Goal: Transaction & Acquisition: Purchase product/service

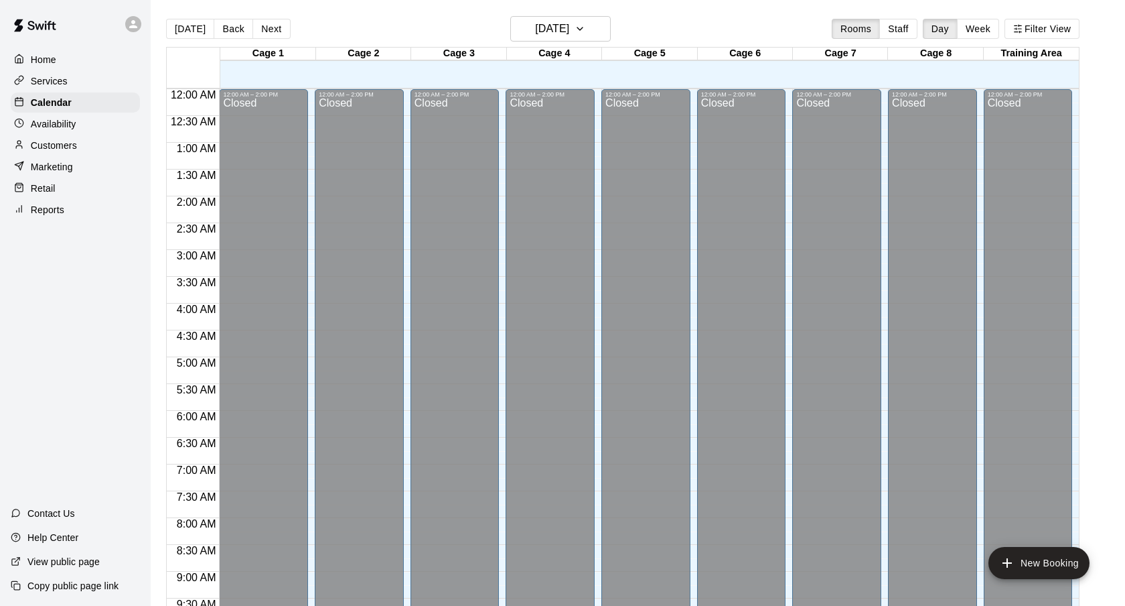
scroll to position [715, 0]
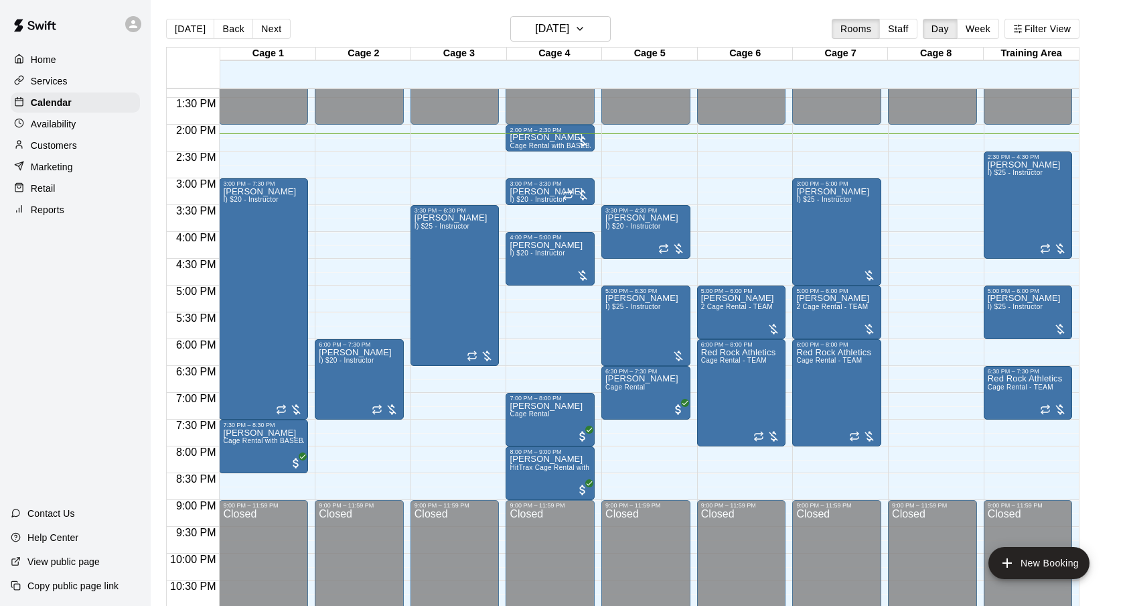
scroll to position [727, 0]
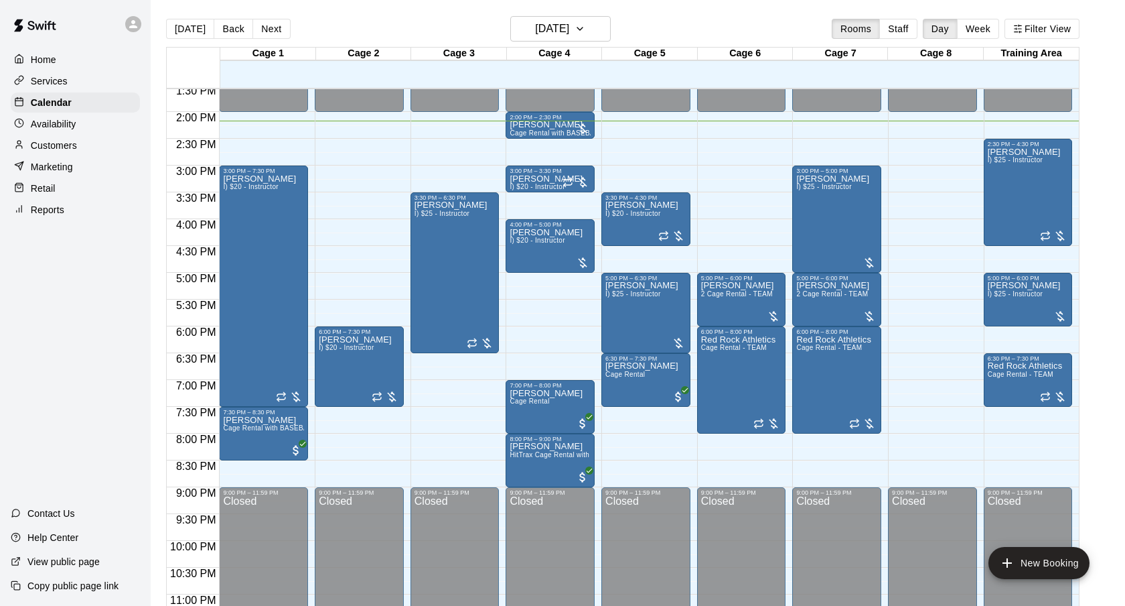
click at [71, 146] on p "Customers" at bounding box center [54, 145] width 46 height 13
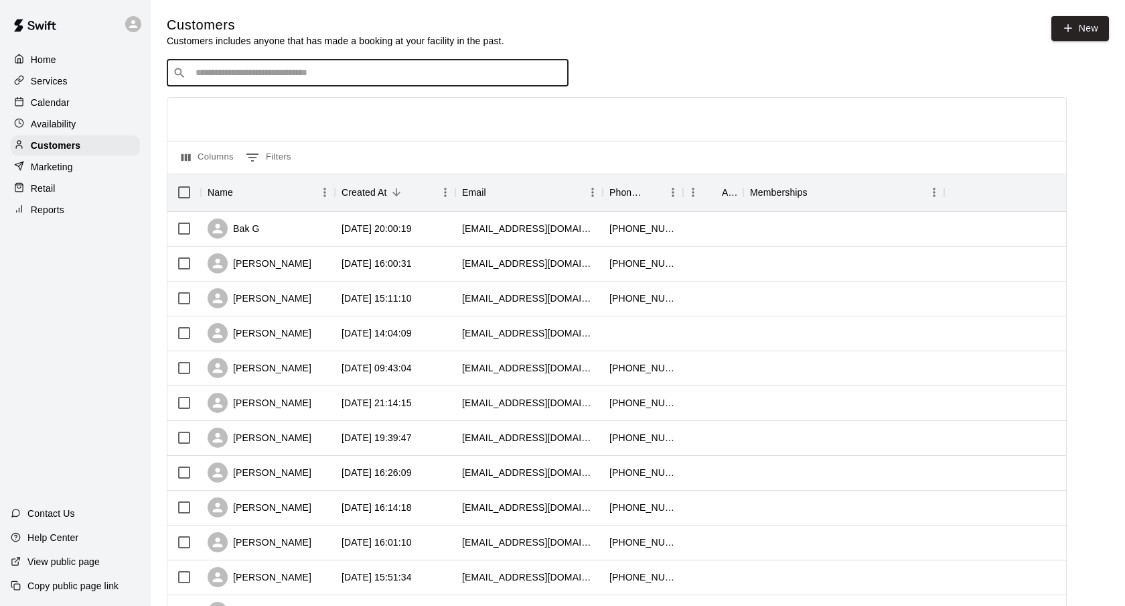
click at [233, 67] on input "Search customers by name or email" at bounding box center [377, 72] width 371 height 13
type input "*******"
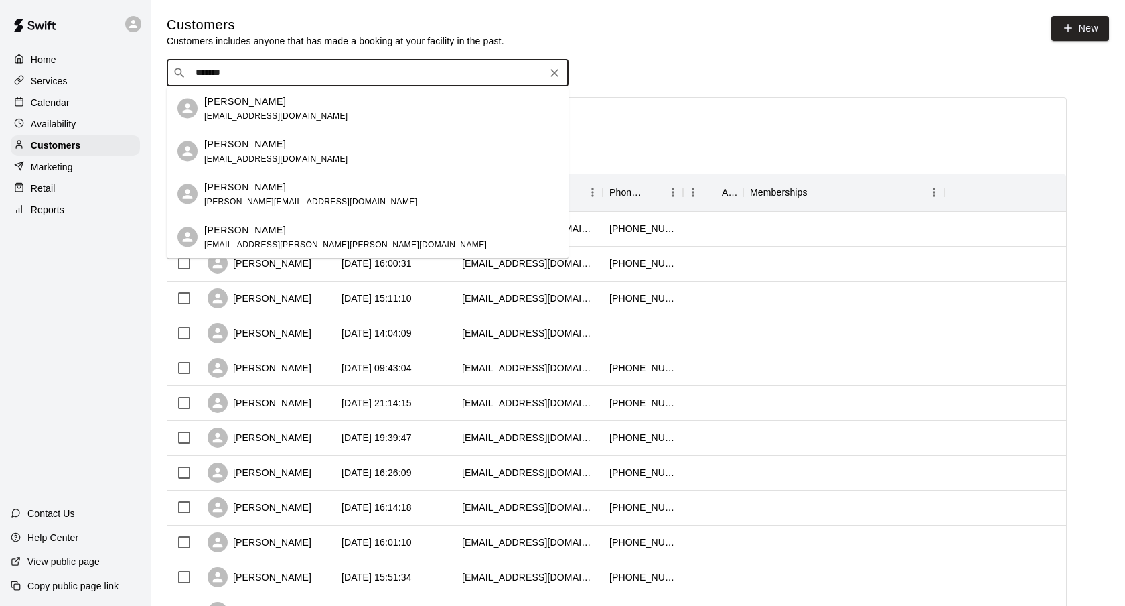
click at [248, 112] on span "madmaddevine@gmail.com" at bounding box center [276, 115] width 144 height 9
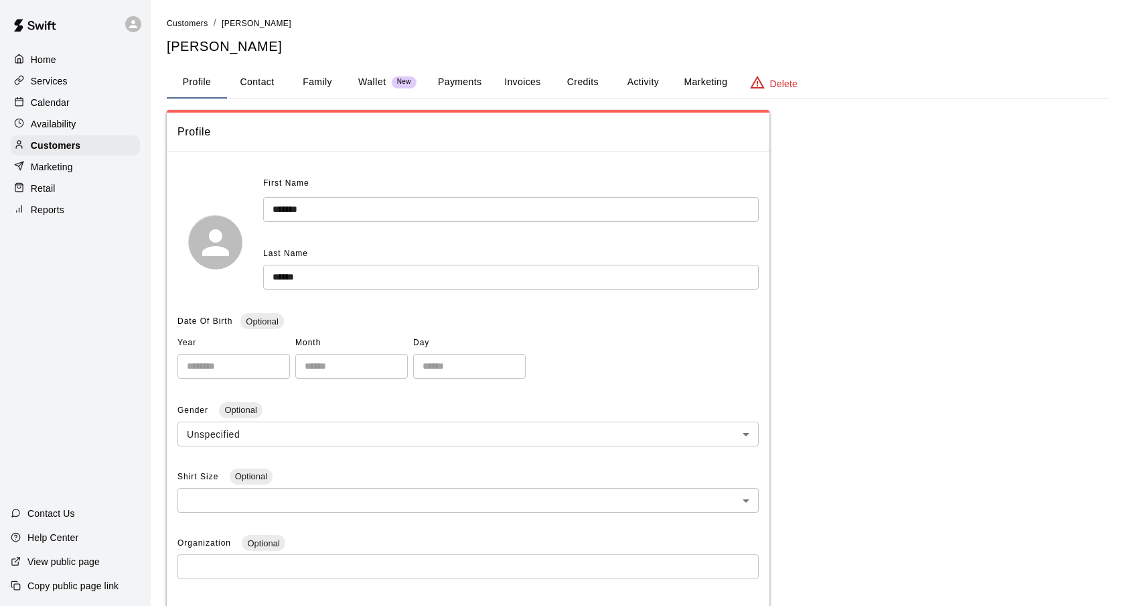
click at [577, 86] on button "Credits" at bounding box center [583, 82] width 60 height 32
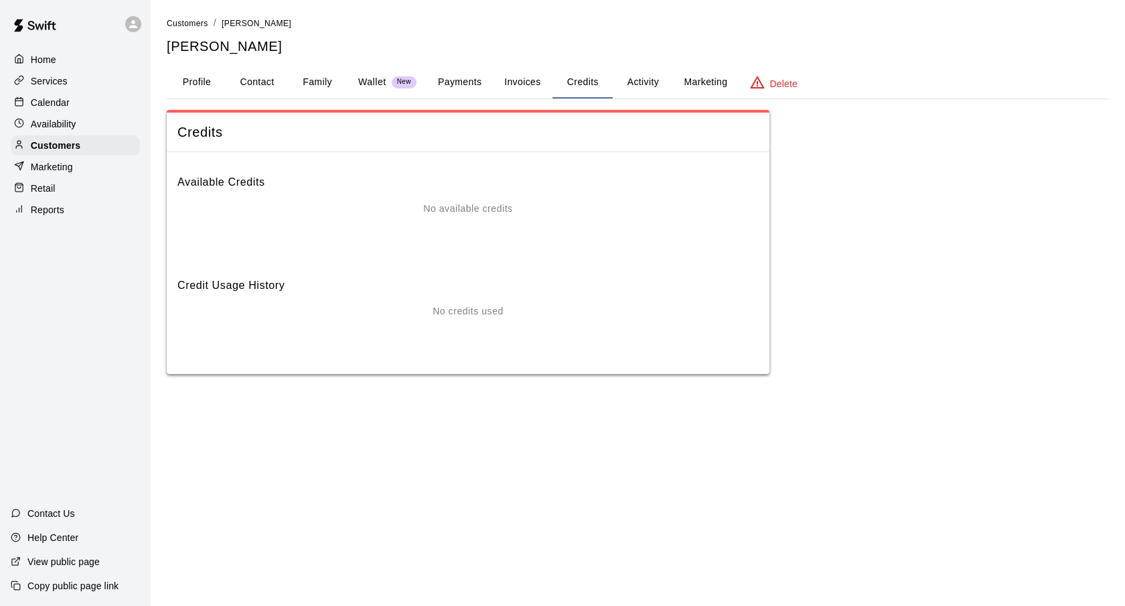
click at [668, 82] on button "Activity" at bounding box center [643, 82] width 60 height 32
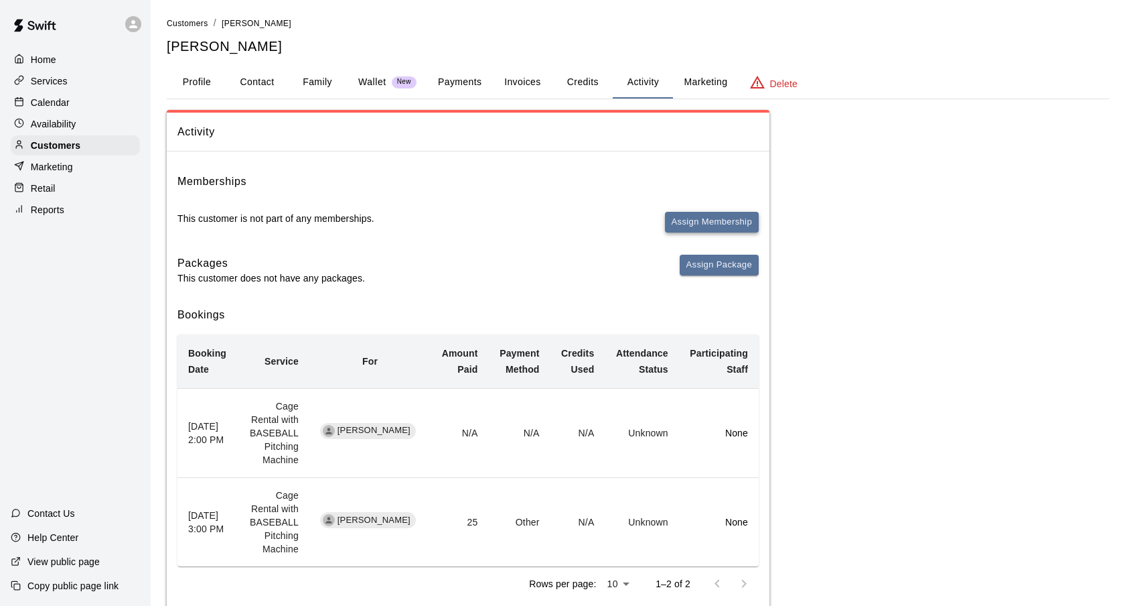
click at [719, 214] on button "Assign Membership" at bounding box center [712, 222] width 94 height 21
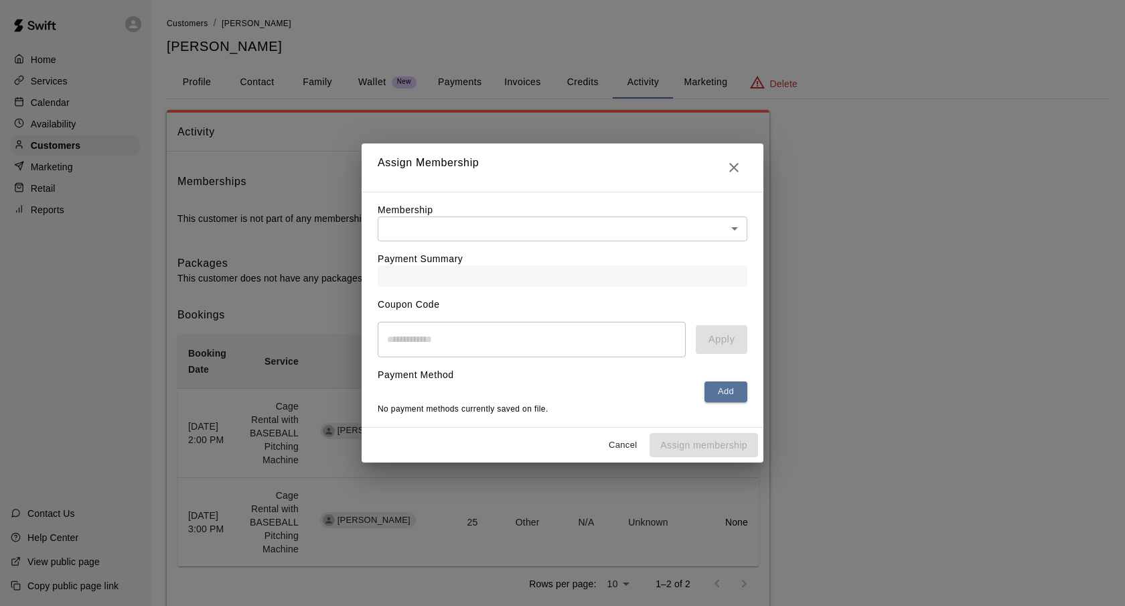
click at [562, 220] on body "Home Services Calendar Availability Customers Marketing Retail Reports Contact …" at bounding box center [562, 322] width 1125 height 644
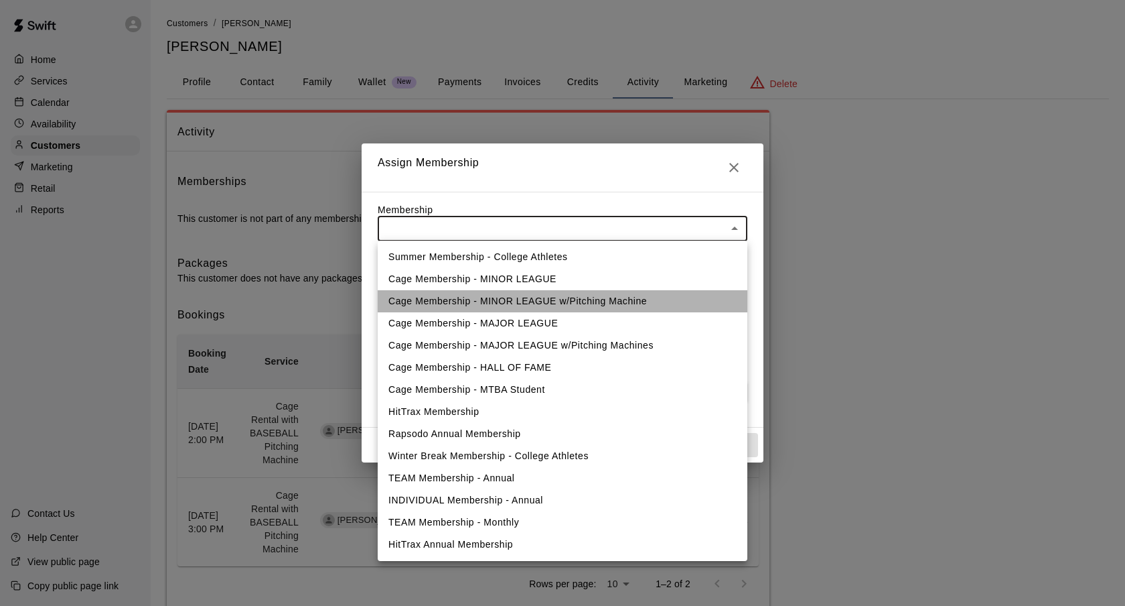
click at [493, 301] on li "Cage Membership - MINOR LEAGUE w/Pitching Machine" at bounding box center [563, 301] width 370 height 22
type input "**********"
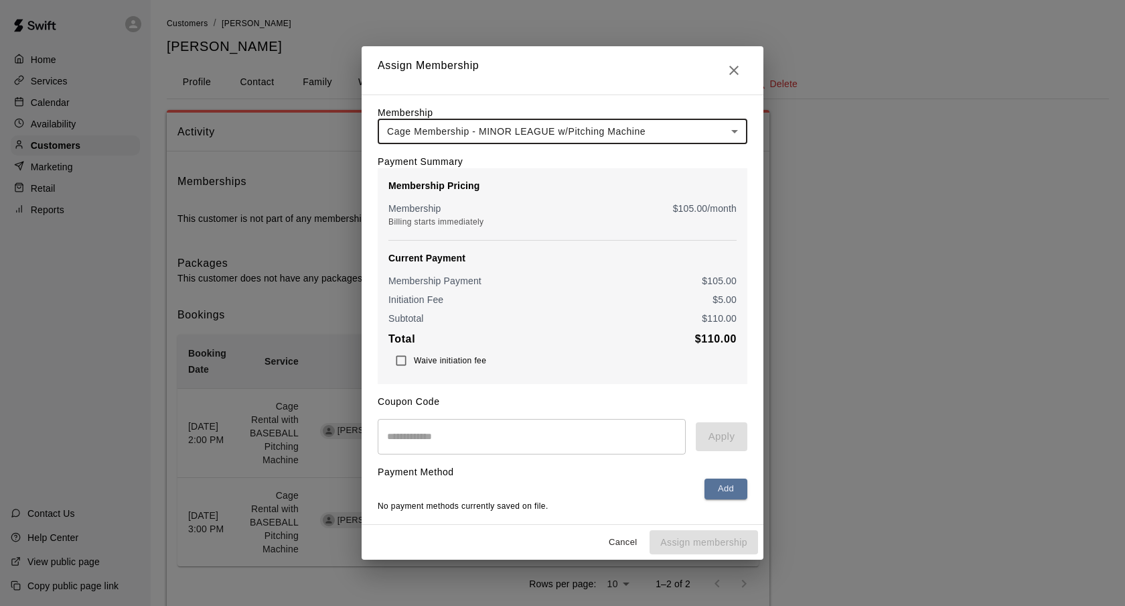
click at [721, 433] on div "​ Apply" at bounding box center [563, 437] width 370 height 36
click at [702, 403] on div "Coupon Code ​ Apply" at bounding box center [563, 419] width 370 height 70
click at [723, 494] on button "Add" at bounding box center [726, 488] width 43 height 21
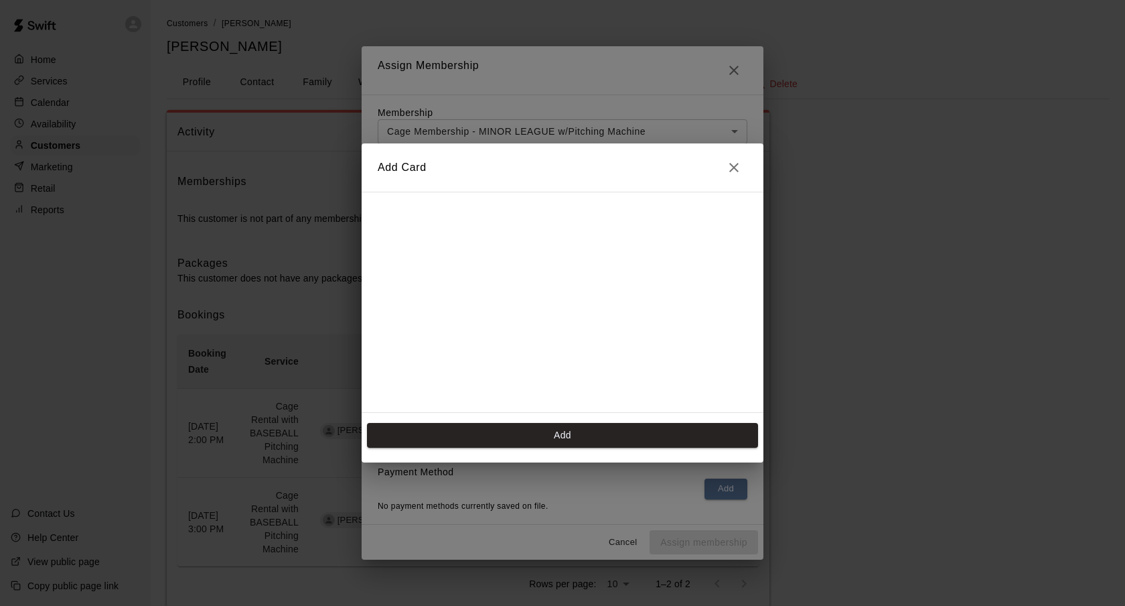
scroll to position [19, 0]
click at [729, 178] on button "Close" at bounding box center [734, 167] width 27 height 27
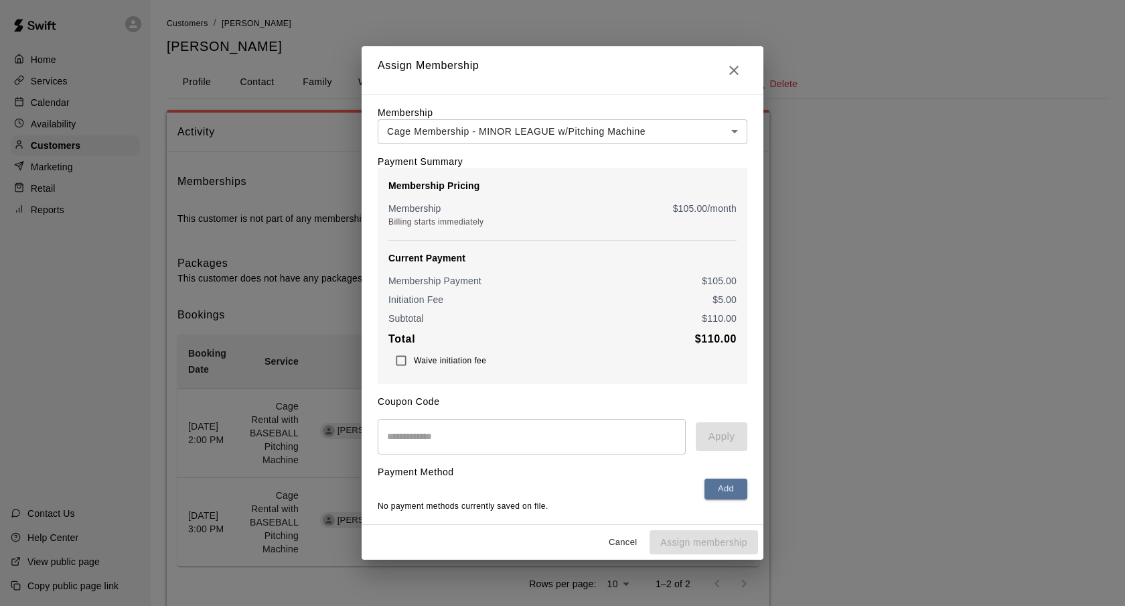
click at [608, 547] on button "Cancel" at bounding box center [623, 542] width 43 height 21
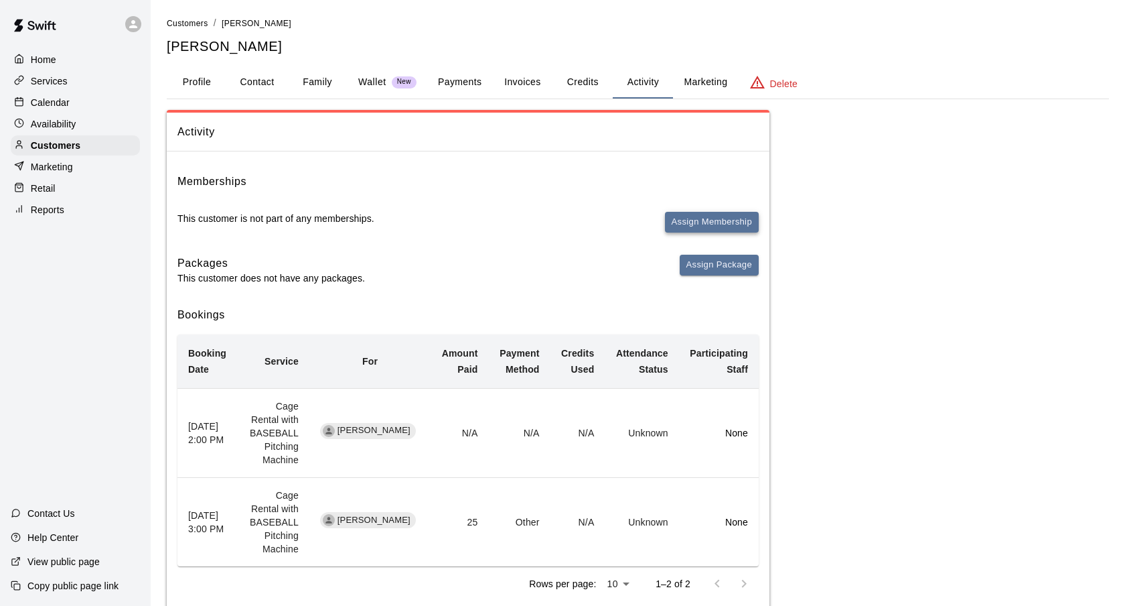
click at [734, 222] on button "Assign Membership" at bounding box center [712, 222] width 94 height 21
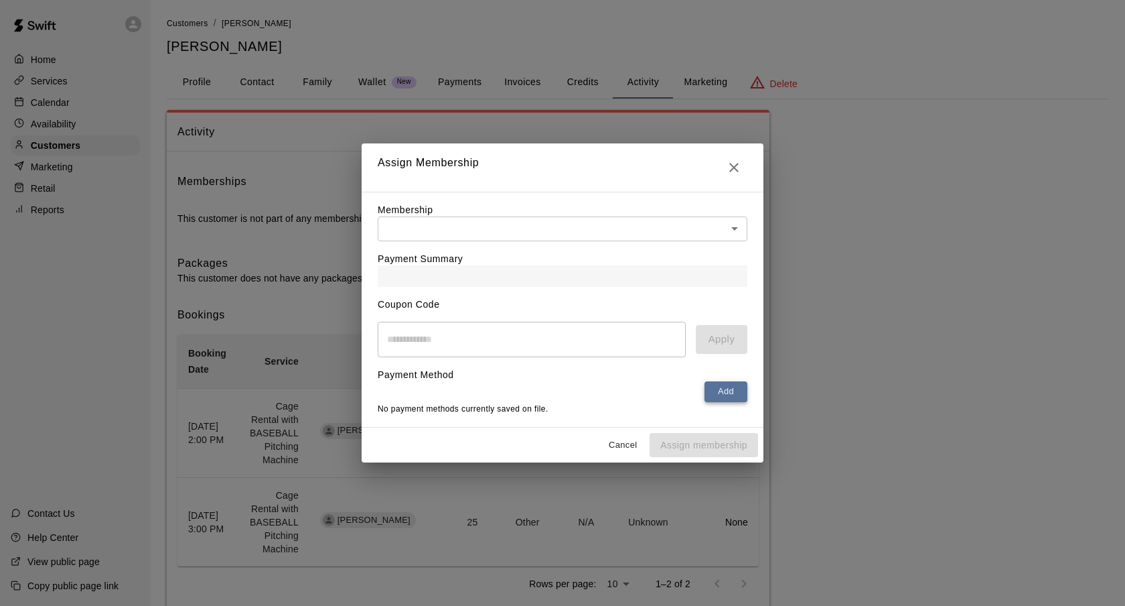
click at [720, 394] on button "Add" at bounding box center [726, 391] width 43 height 21
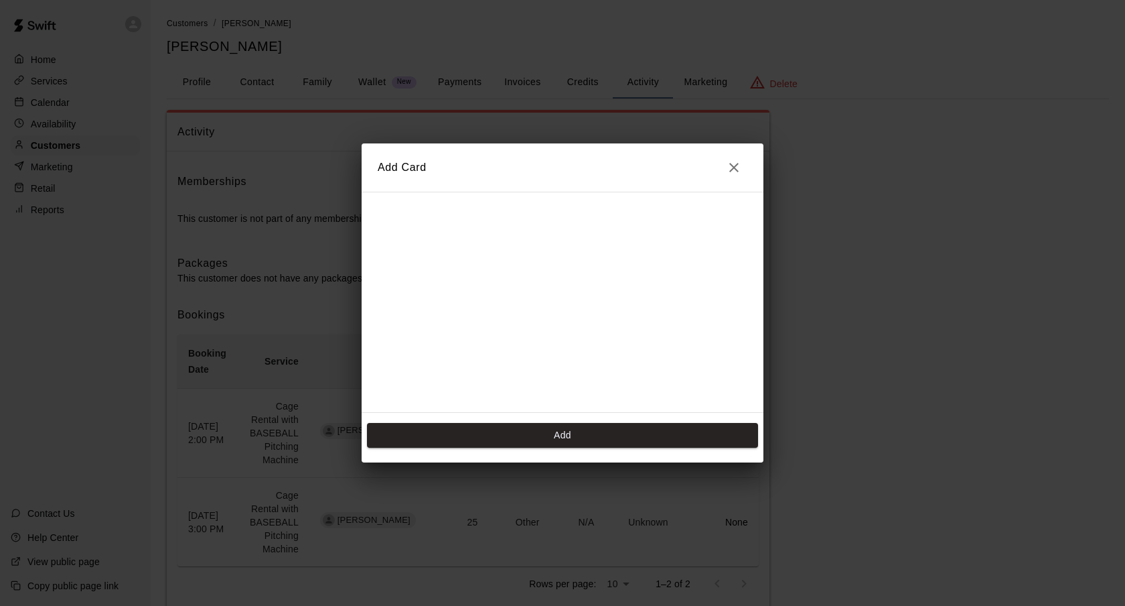
scroll to position [189, 0]
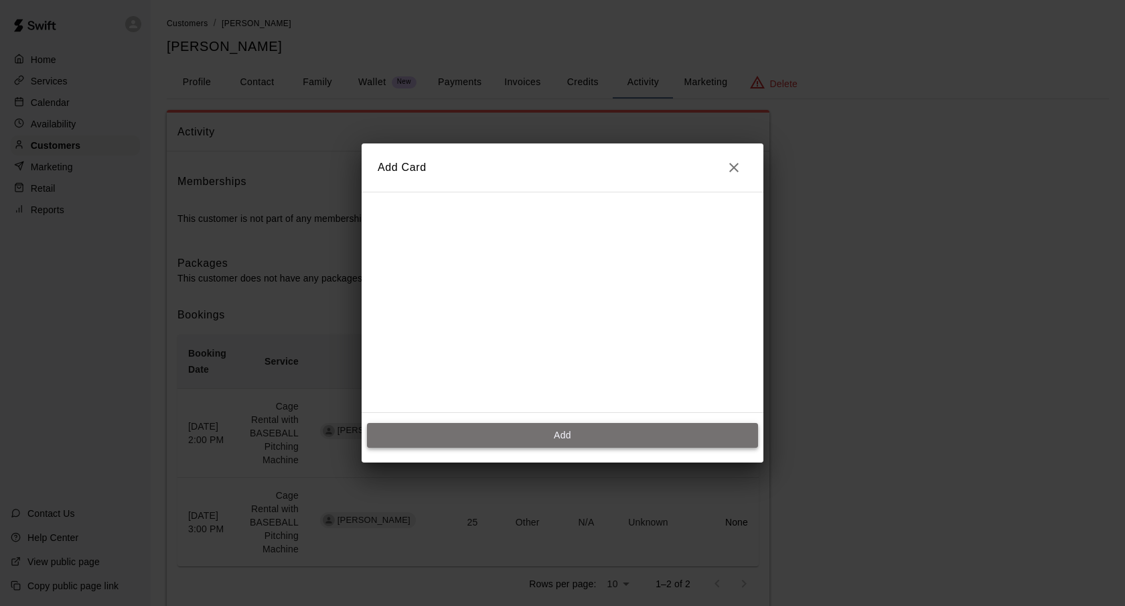
click at [564, 426] on button "Add" at bounding box center [562, 435] width 391 height 25
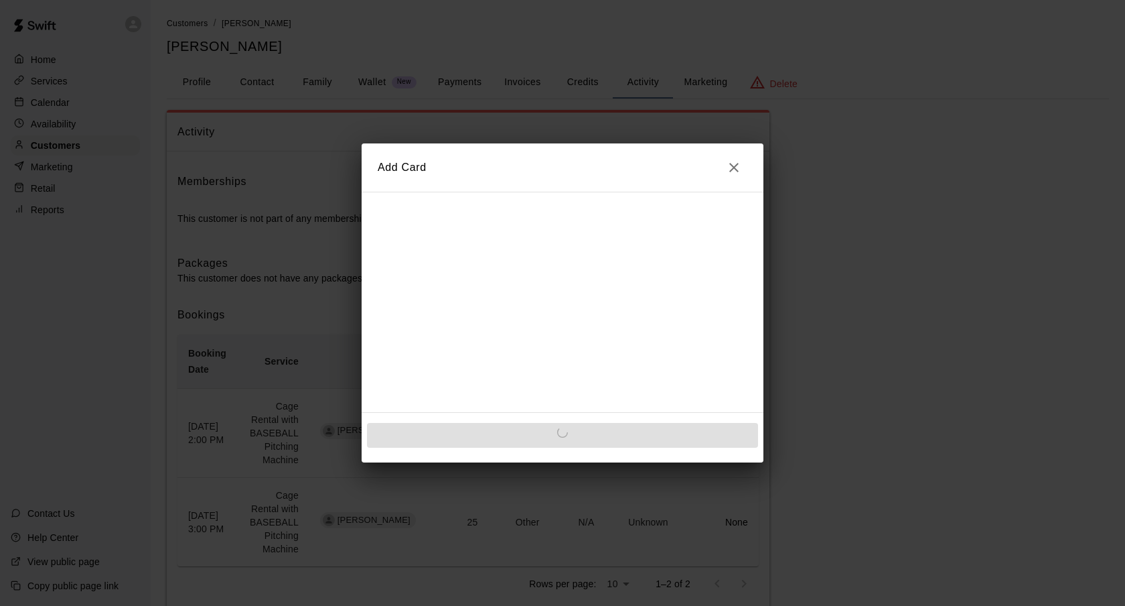
scroll to position [0, 0]
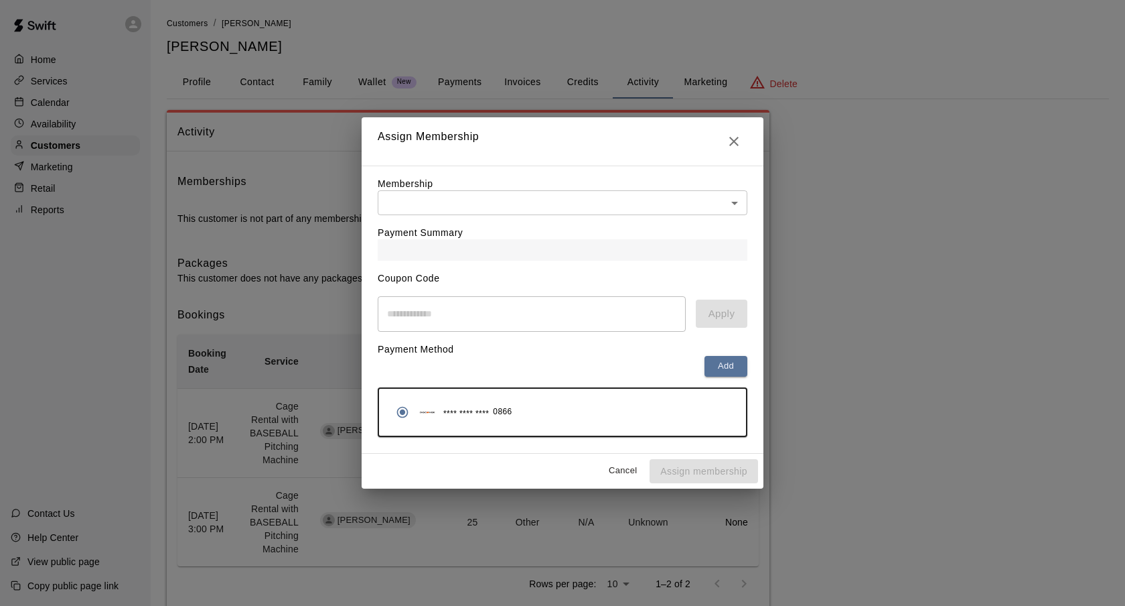
click at [455, 200] on body "Home Services Calendar Availability Customers Marketing Retail Reports Contact …" at bounding box center [562, 322] width 1125 height 644
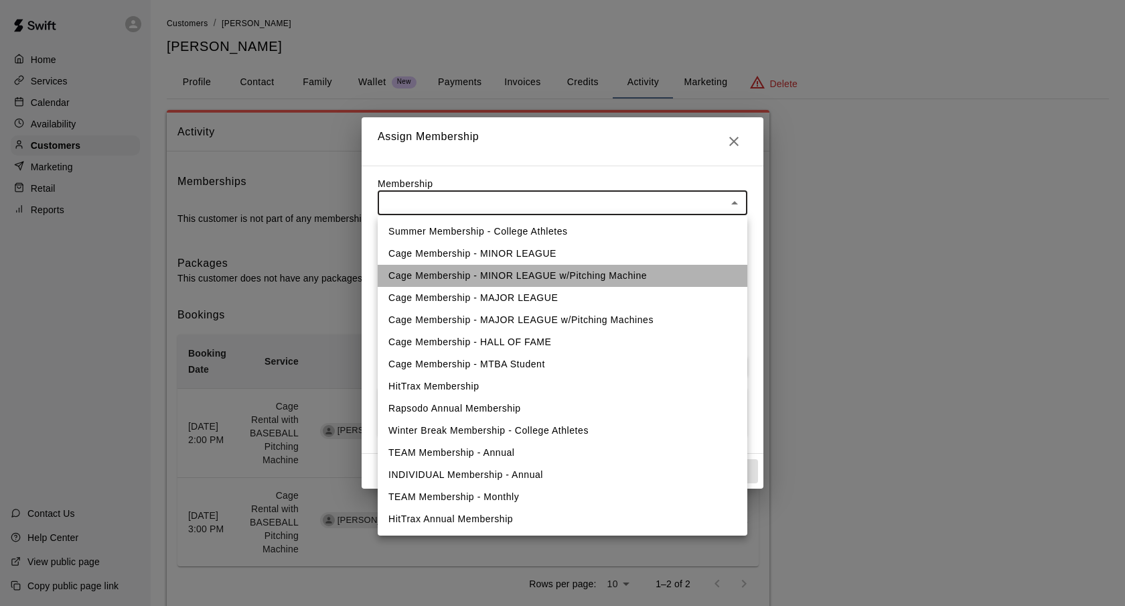
click at [468, 277] on li "Cage Membership - MINOR LEAGUE w/Pitching Machine" at bounding box center [563, 276] width 370 height 22
type input "**********"
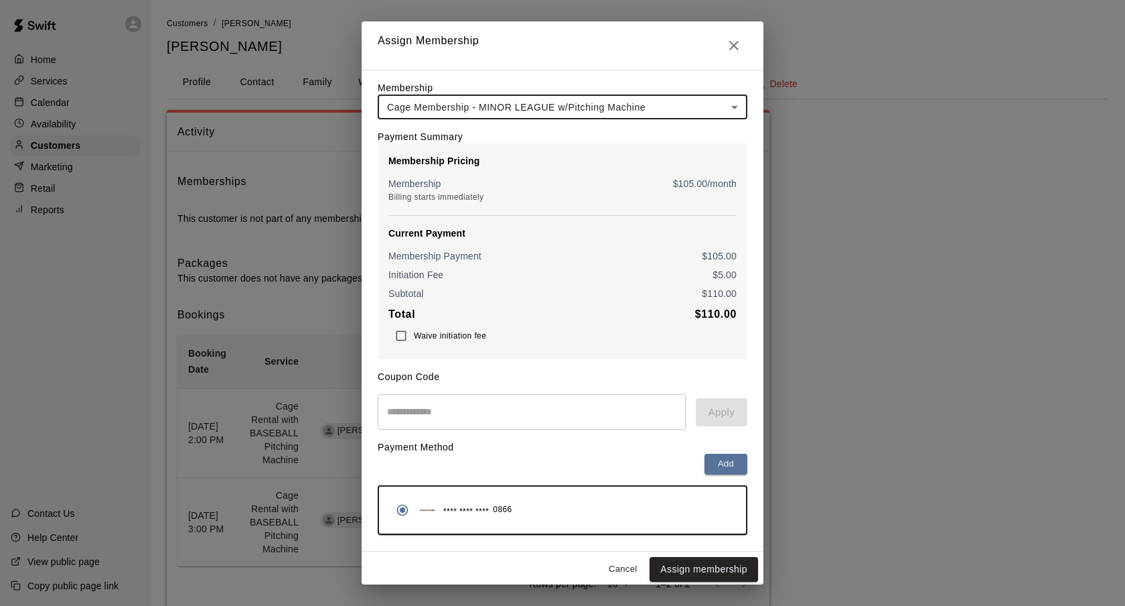
scroll to position [4, 0]
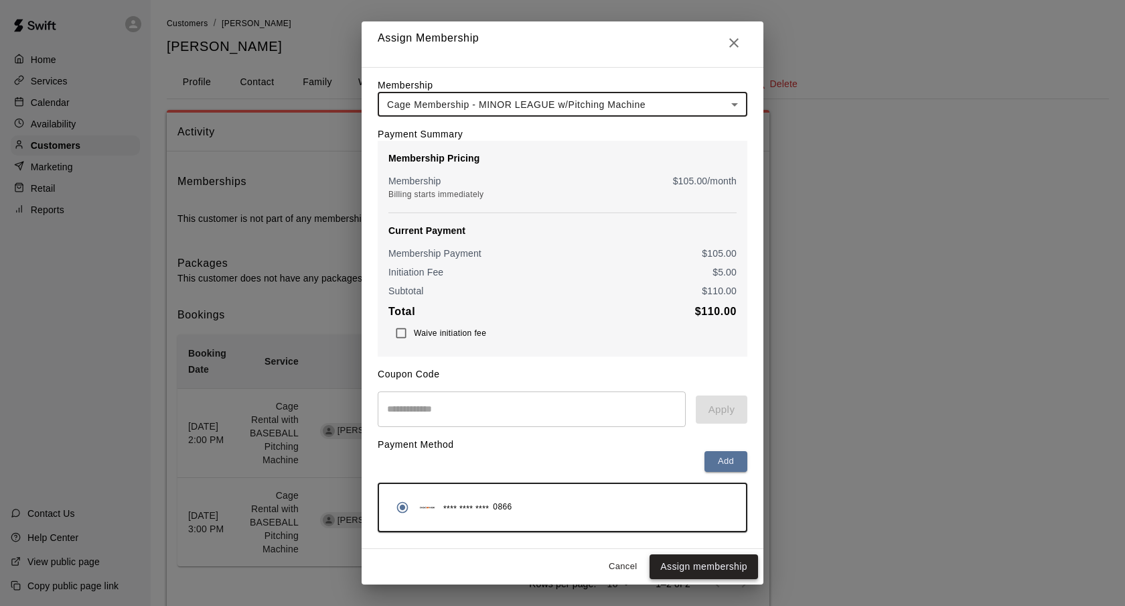
click at [708, 566] on button "Assign membership" at bounding box center [704, 566] width 109 height 25
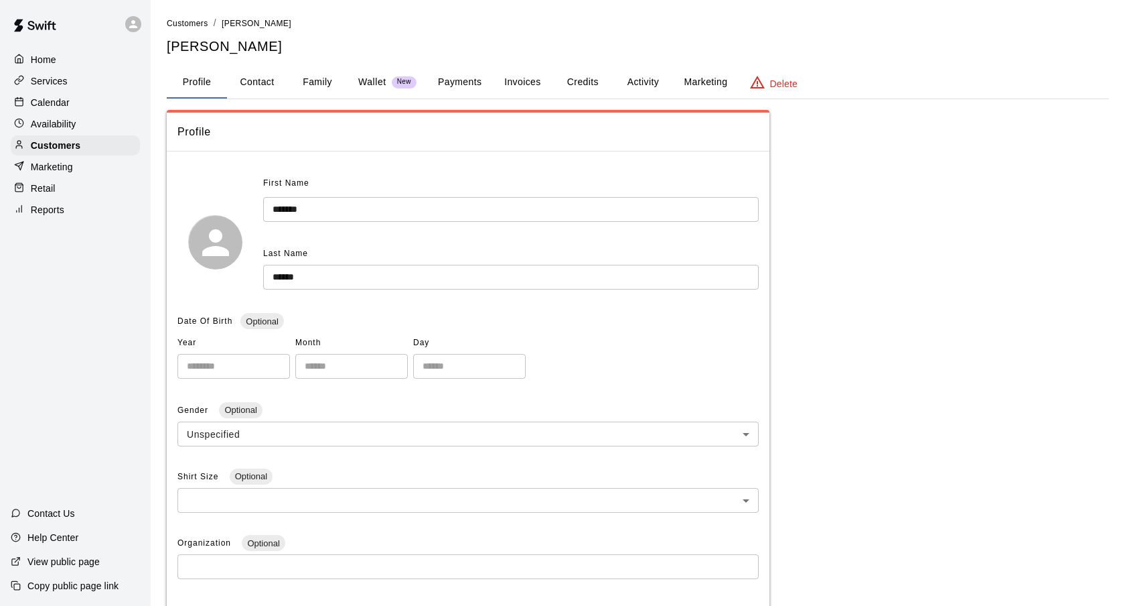
click at [80, 100] on div "Calendar" at bounding box center [75, 102] width 129 height 20
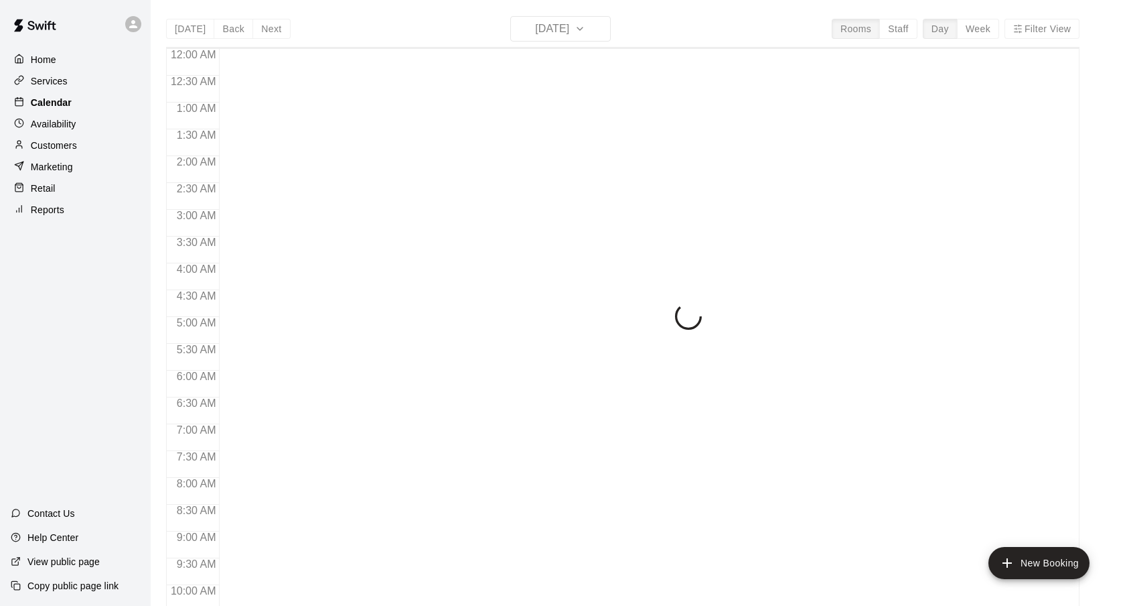
scroll to position [715, 0]
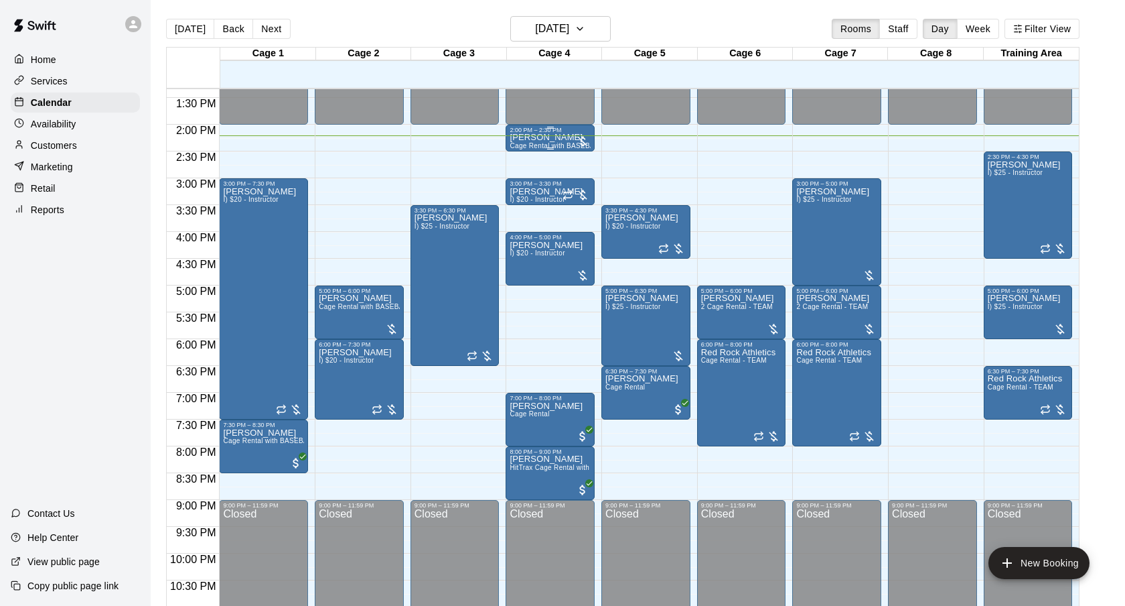
click at [565, 141] on div "Madison Devine Cage Rental with BASEBALL Pitching Machine" at bounding box center [550, 436] width 81 height 606
click at [518, 182] on img "edit" at bounding box center [523, 179] width 15 height 15
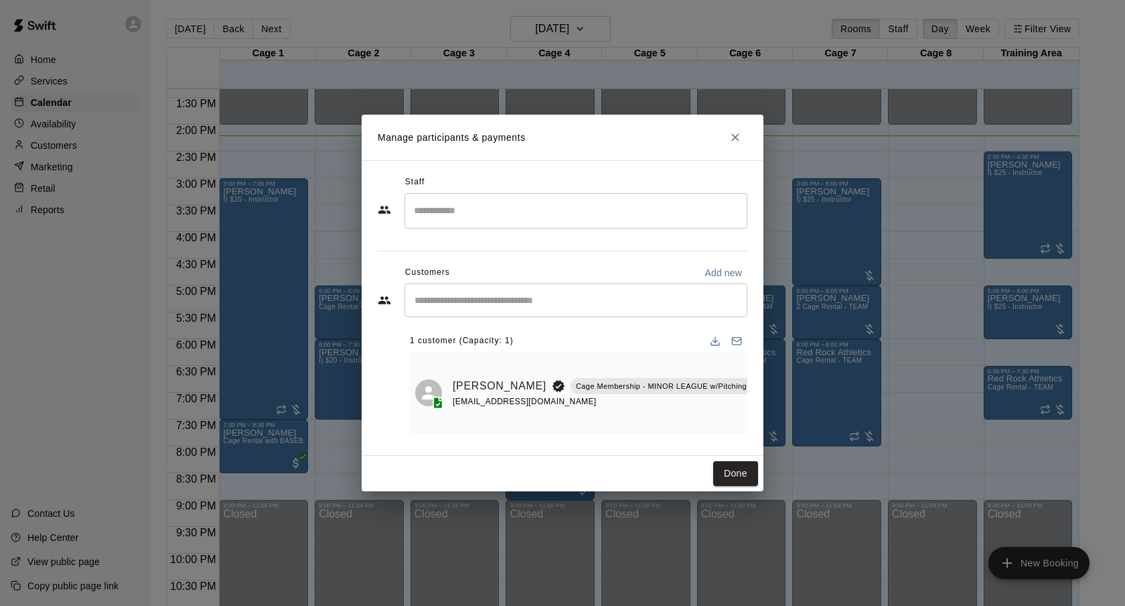
scroll to position [0, 11]
click at [781, 417] on icon "Manage bookings & payment" at bounding box center [786, 415] width 10 height 11
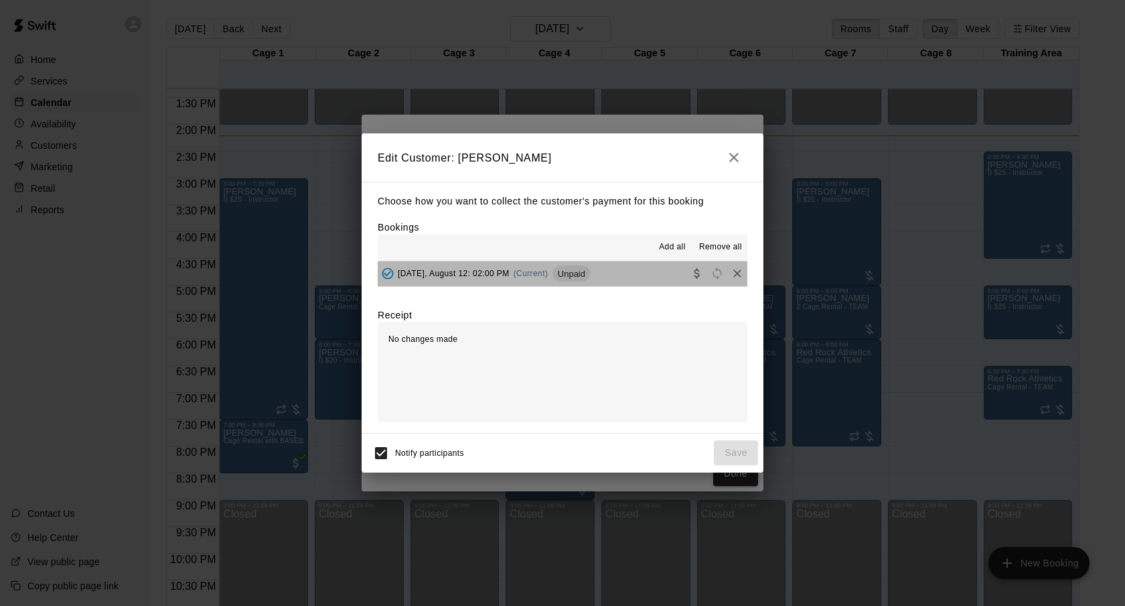
click at [508, 281] on div "Tuesday, August 12: 02:00 PM (Current) Unpaid" at bounding box center [484, 273] width 213 height 20
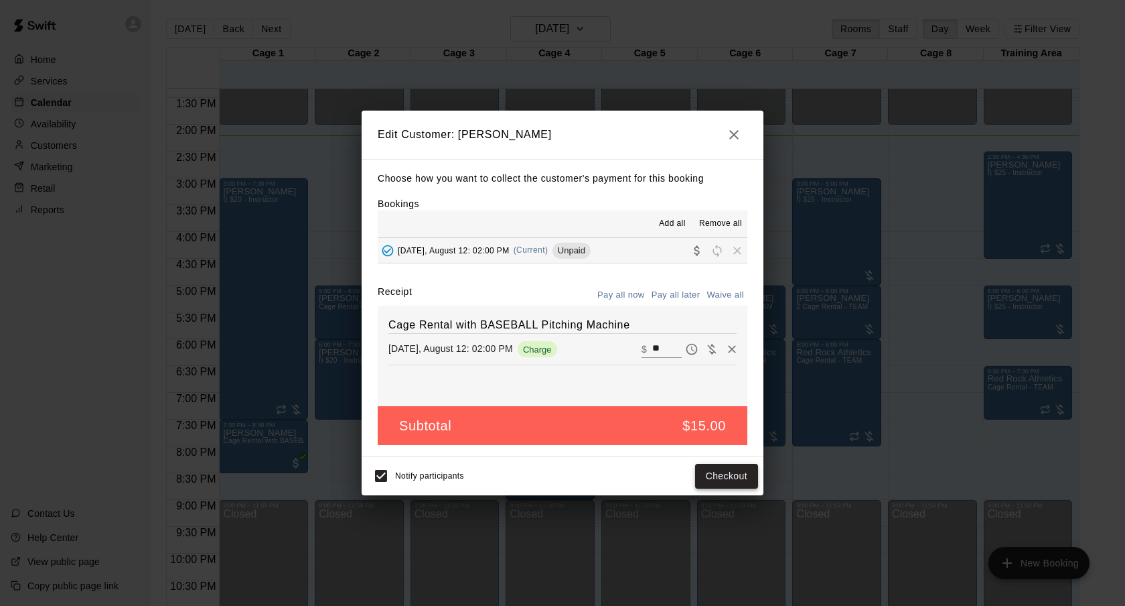
click at [729, 477] on button "Checkout" at bounding box center [726, 476] width 63 height 25
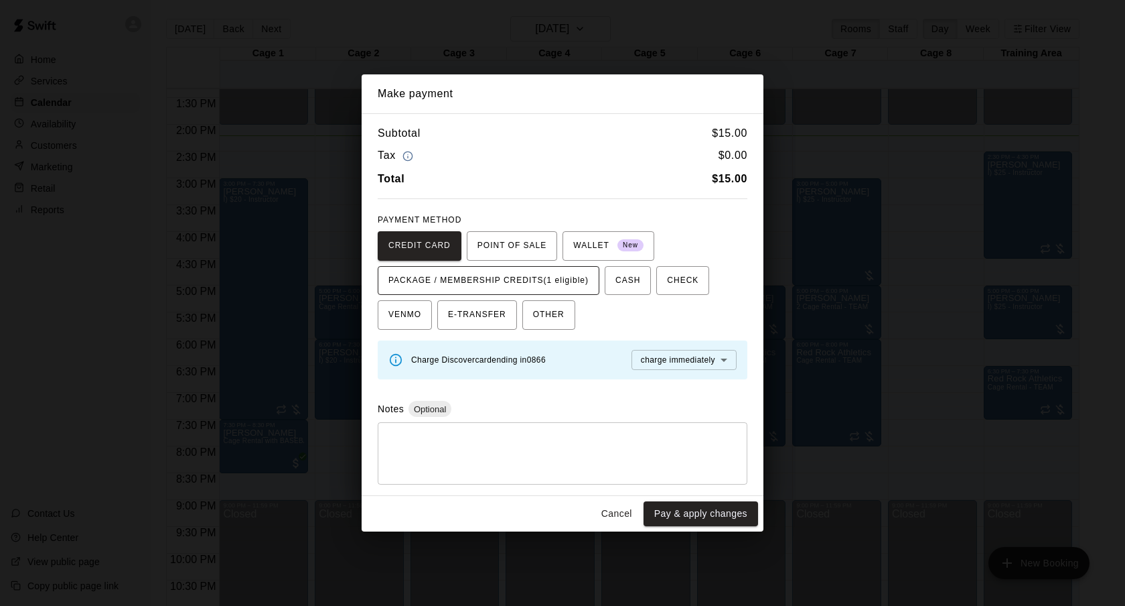
click at [544, 279] on span "PACKAGE / MEMBERSHIP CREDITS (1 eligible)" at bounding box center [489, 280] width 200 height 21
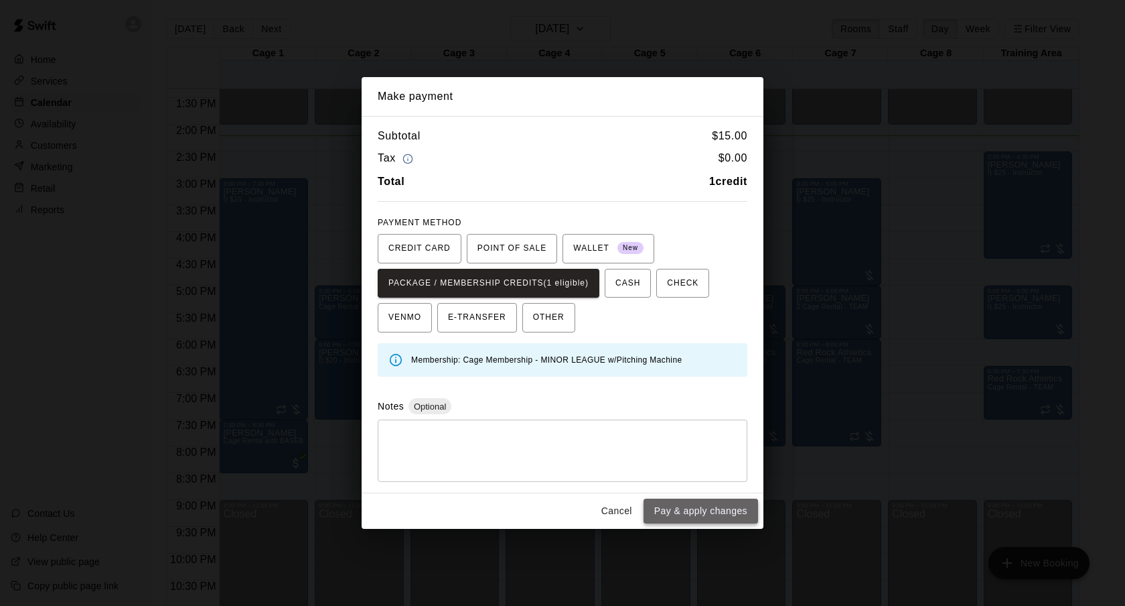
click at [717, 508] on button "Pay & apply changes" at bounding box center [701, 510] width 115 height 25
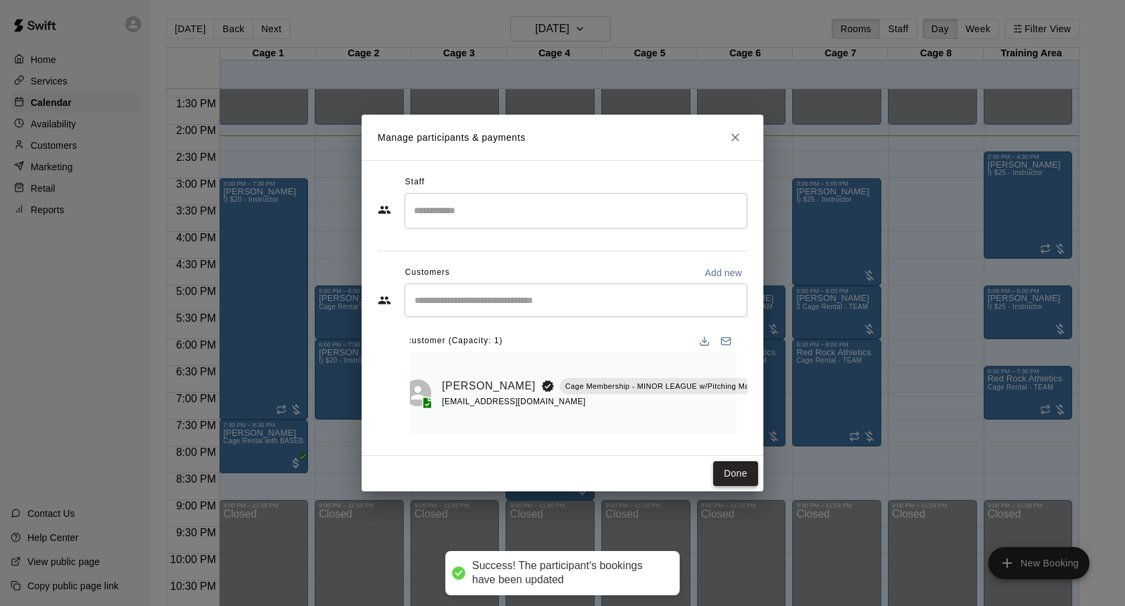
click at [737, 468] on button "Done" at bounding box center [735, 473] width 45 height 25
